Goal: Transaction & Acquisition: Purchase product/service

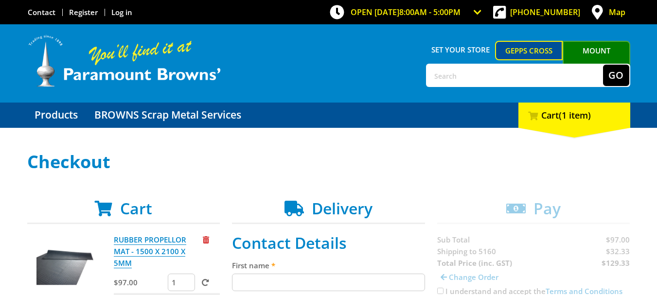
scroll to position [97, 0]
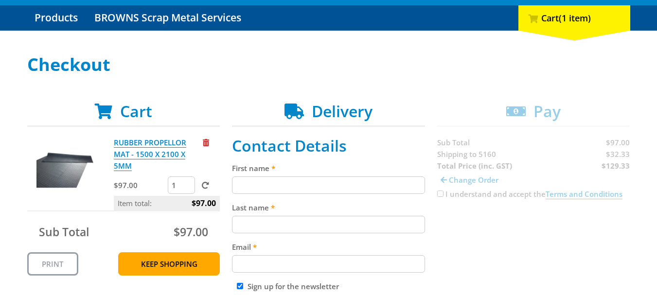
click at [276, 183] on input "First name" at bounding box center [328, 186] width 193 height 18
type input "[PERSON_NAME]"
type input "Besanko"
type input "[EMAIL_ADDRESS][DOMAIN_NAME]"
type input "0492930234"
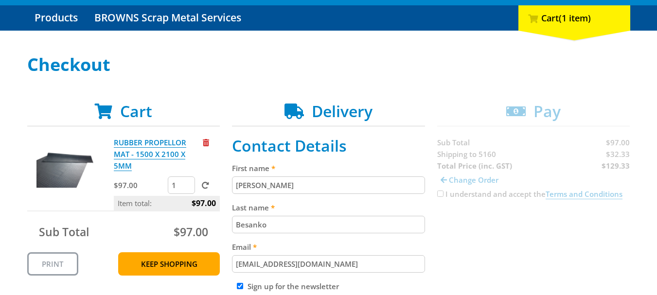
type input "senwill civil"
type input "[STREET_ADDRESS][PERSON_NAME]"
type input "Lonsdale"
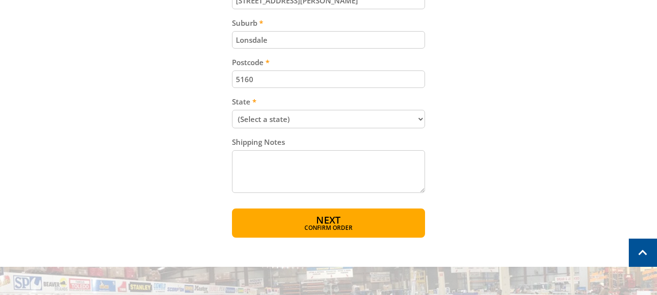
scroll to position [633, 0]
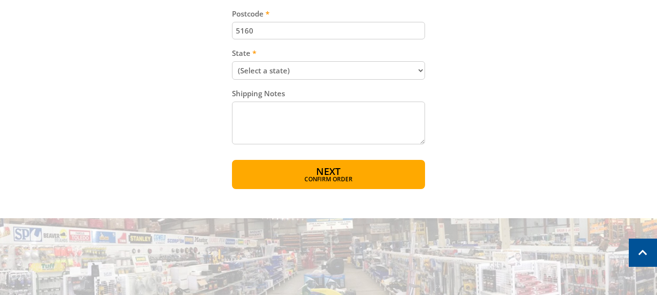
click at [314, 77] on select "(Select a state) [GEOGRAPHIC_DATA] [GEOGRAPHIC_DATA] [GEOGRAPHIC_DATA] [GEOGRAP…" at bounding box center [328, 70] width 193 height 18
select select "SA"
click at [232, 61] on select "(Select a state) [GEOGRAPHIC_DATA] [GEOGRAPHIC_DATA] [GEOGRAPHIC_DATA] [GEOGRAP…" at bounding box center [328, 70] width 193 height 18
click at [300, 172] on button "Next Confirm order" at bounding box center [328, 174] width 193 height 29
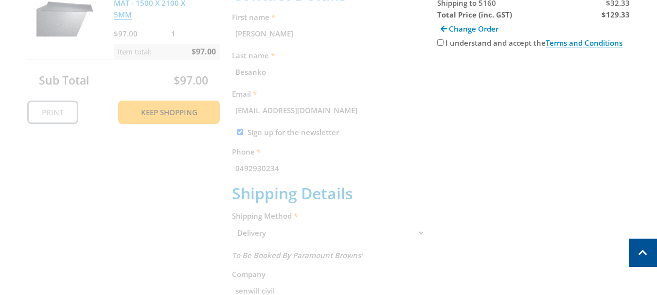
scroll to position [199, 0]
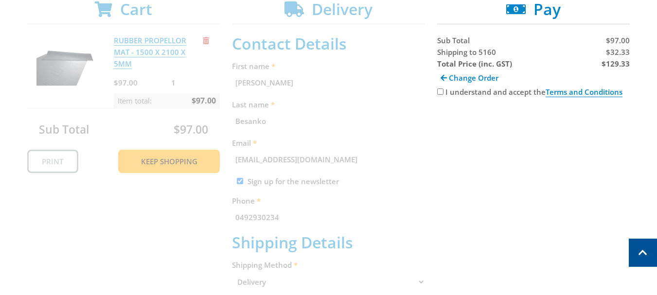
click at [443, 91] on input "I understand and accept the Terms and Conditions" at bounding box center [440, 92] width 6 height 6
checkbox input "true"
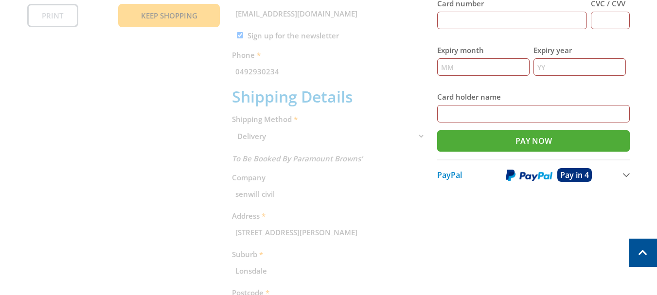
scroll to position [297, 0]
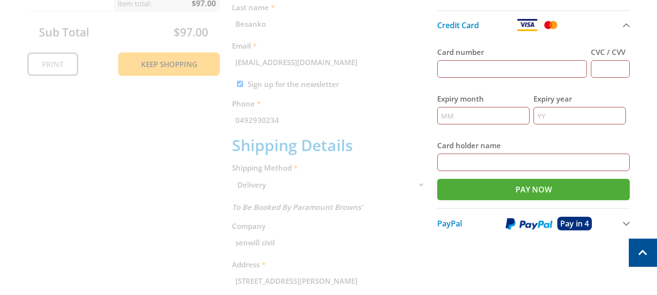
click at [465, 72] on input "Card number" at bounding box center [512, 69] width 150 height 18
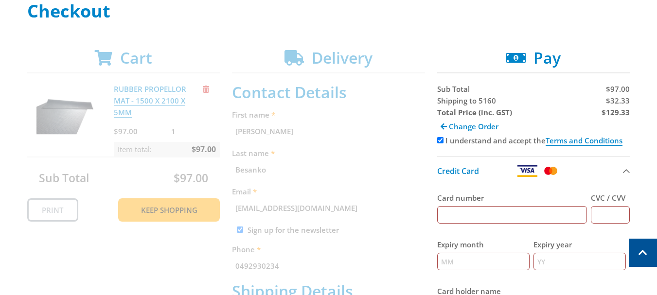
scroll to position [248, 0]
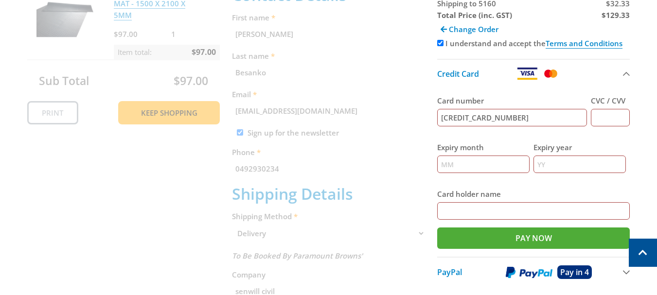
type input "[CREDIT_CARD_NUMBER]"
click at [617, 117] on input "CVC / CVV" at bounding box center [610, 118] width 39 height 18
type input "389"
click at [491, 163] on input "Expiry month" at bounding box center [483, 165] width 92 height 18
type input "10"
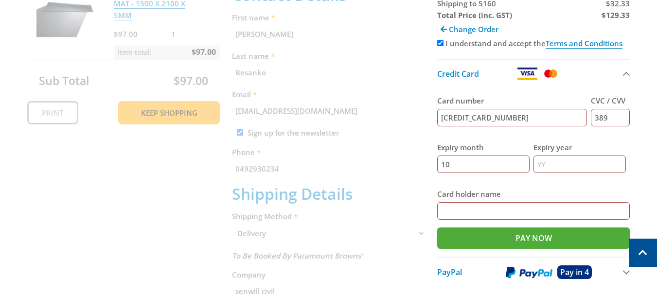
click at [541, 167] on input "Expiry year" at bounding box center [580, 165] width 92 height 18
type input "28"
click at [464, 214] on input "Card holder name" at bounding box center [533, 211] width 193 height 18
type input "Senwill Civil"
click at [526, 242] on input "Pay Now" at bounding box center [533, 238] width 193 height 21
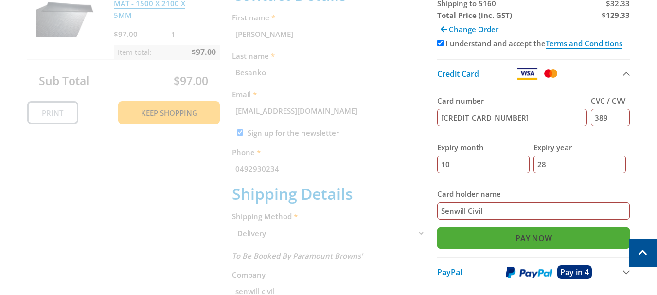
type input "Paying..."
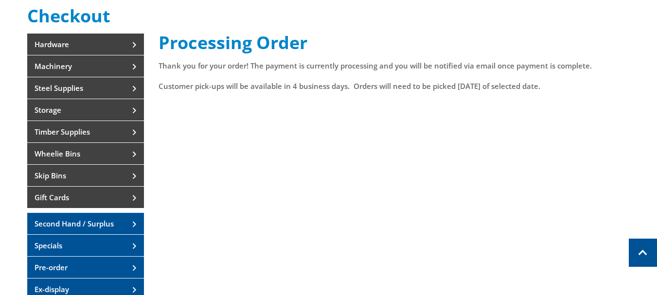
scroll to position [97, 0]
